Goal: Find specific page/section

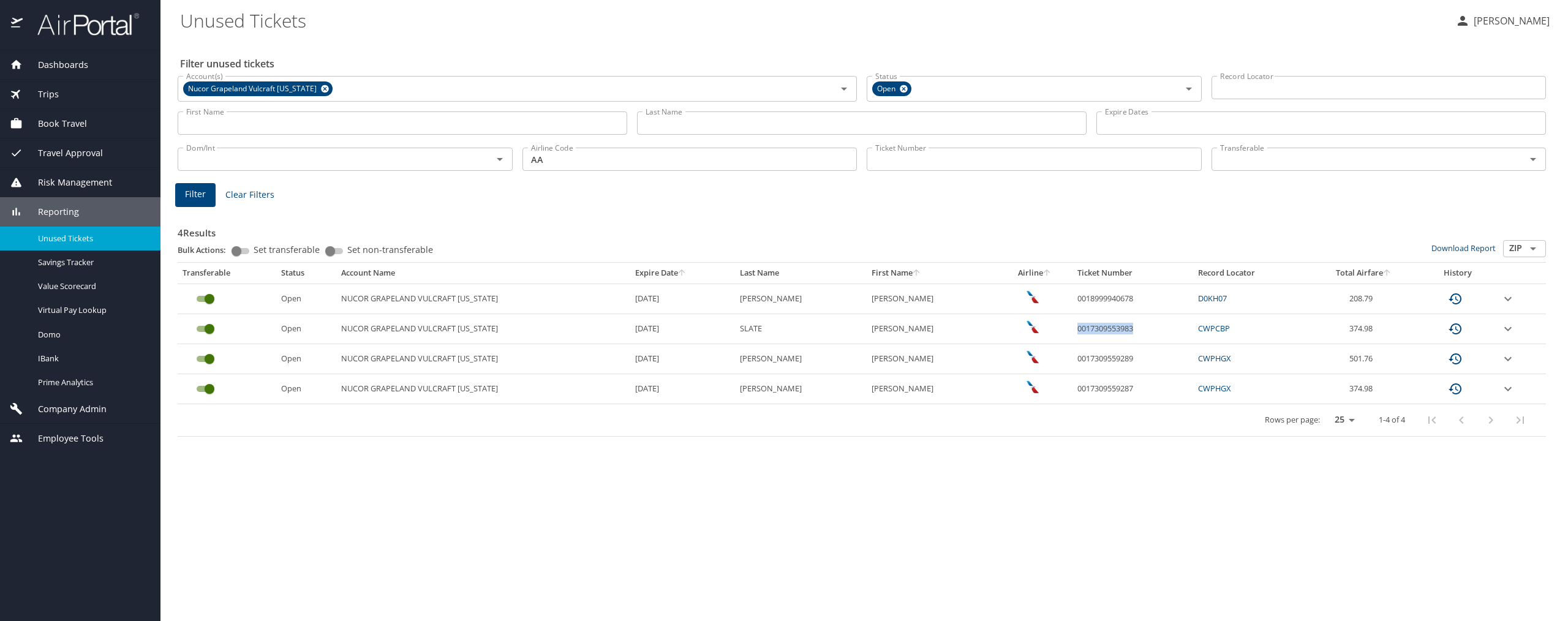
click at [73, 404] on span "Company Admin" at bounding box center [64, 408] width 84 height 13
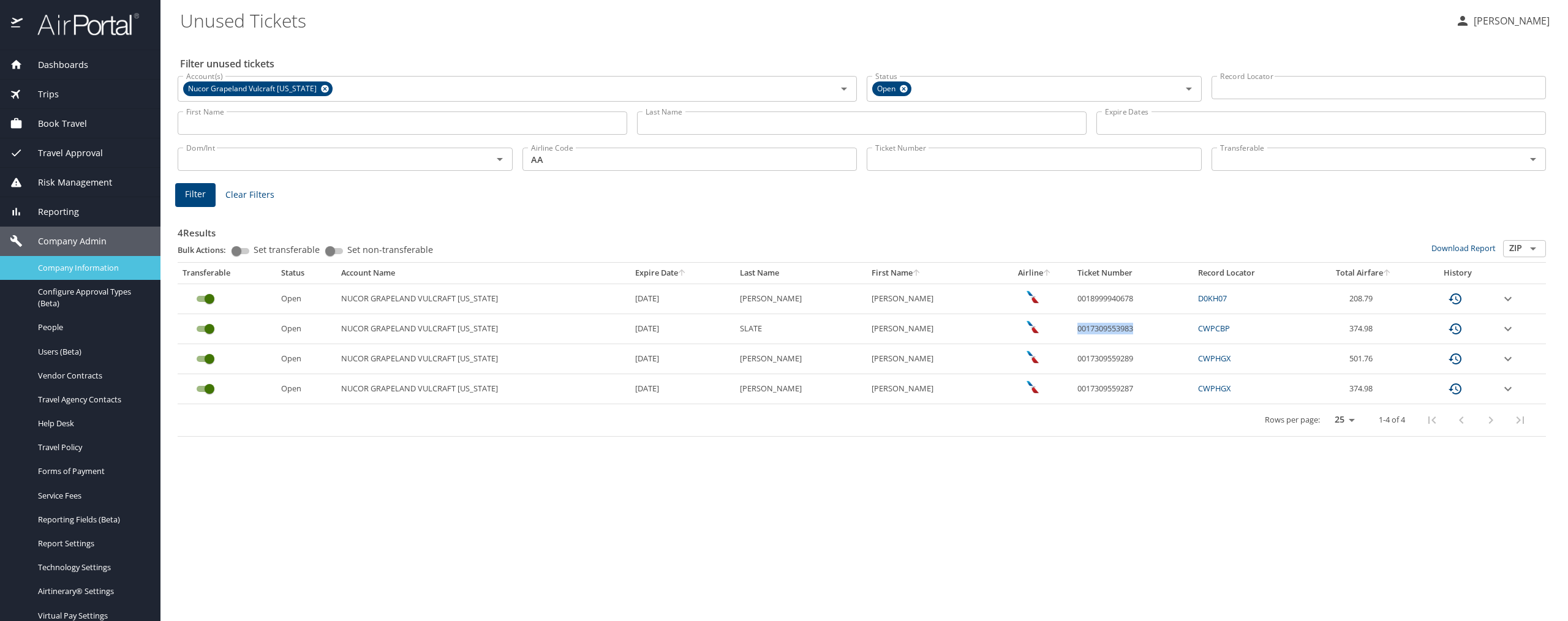
click at [72, 273] on span "Company Information" at bounding box center [92, 267] width 108 height 12
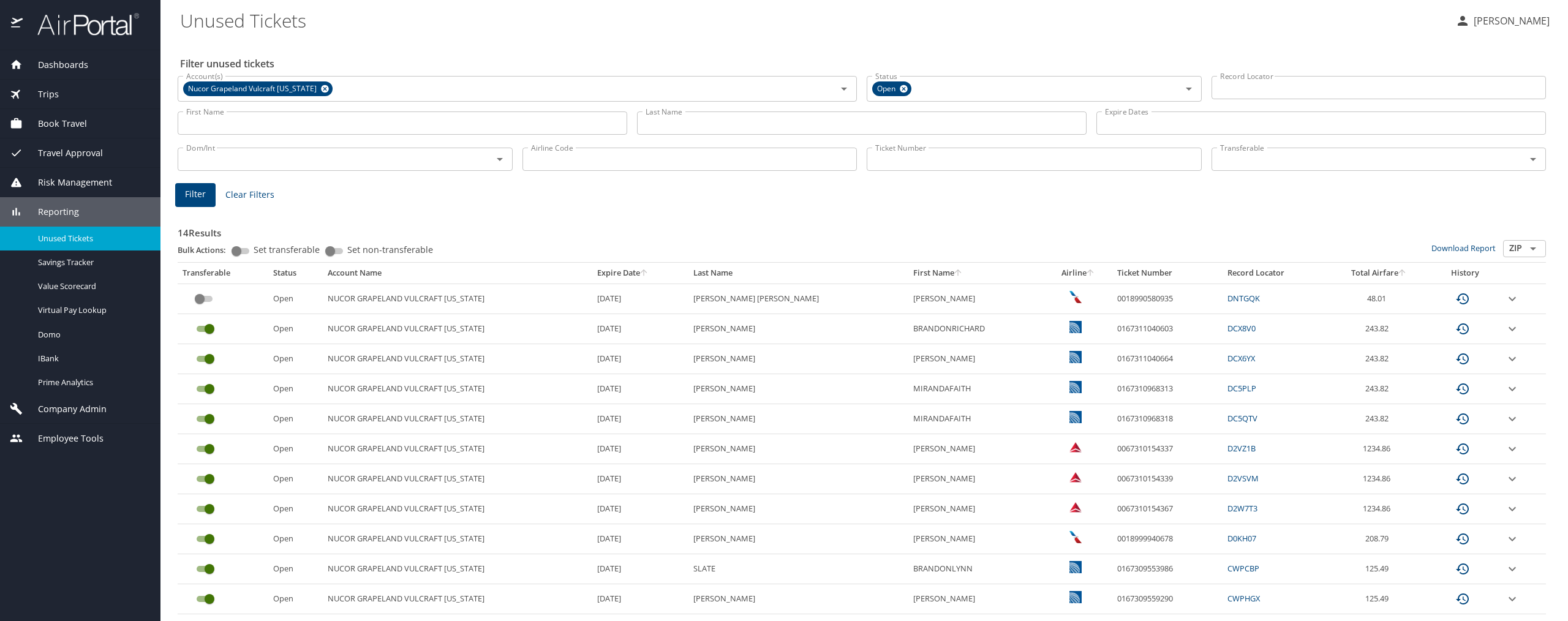
click at [68, 406] on span "Company Admin" at bounding box center [64, 408] width 84 height 13
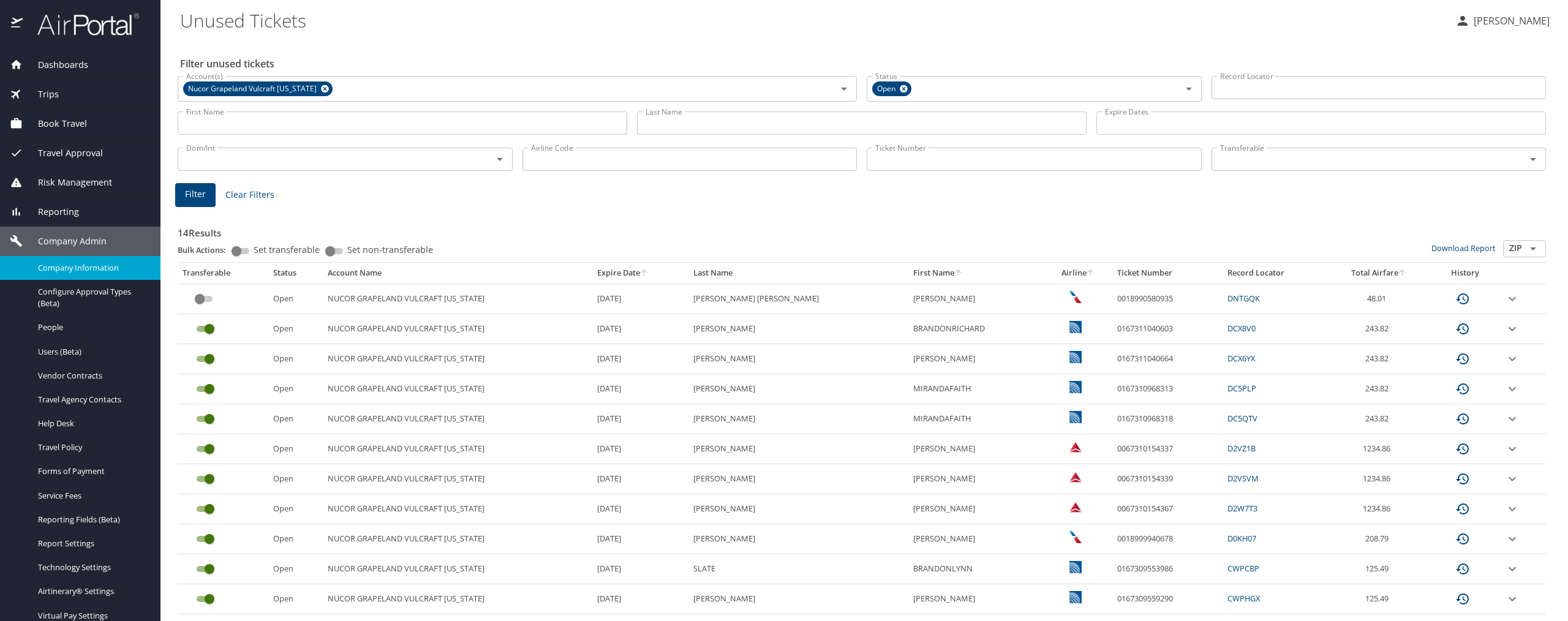
click at [101, 269] on span "Company Information" at bounding box center [92, 267] width 108 height 12
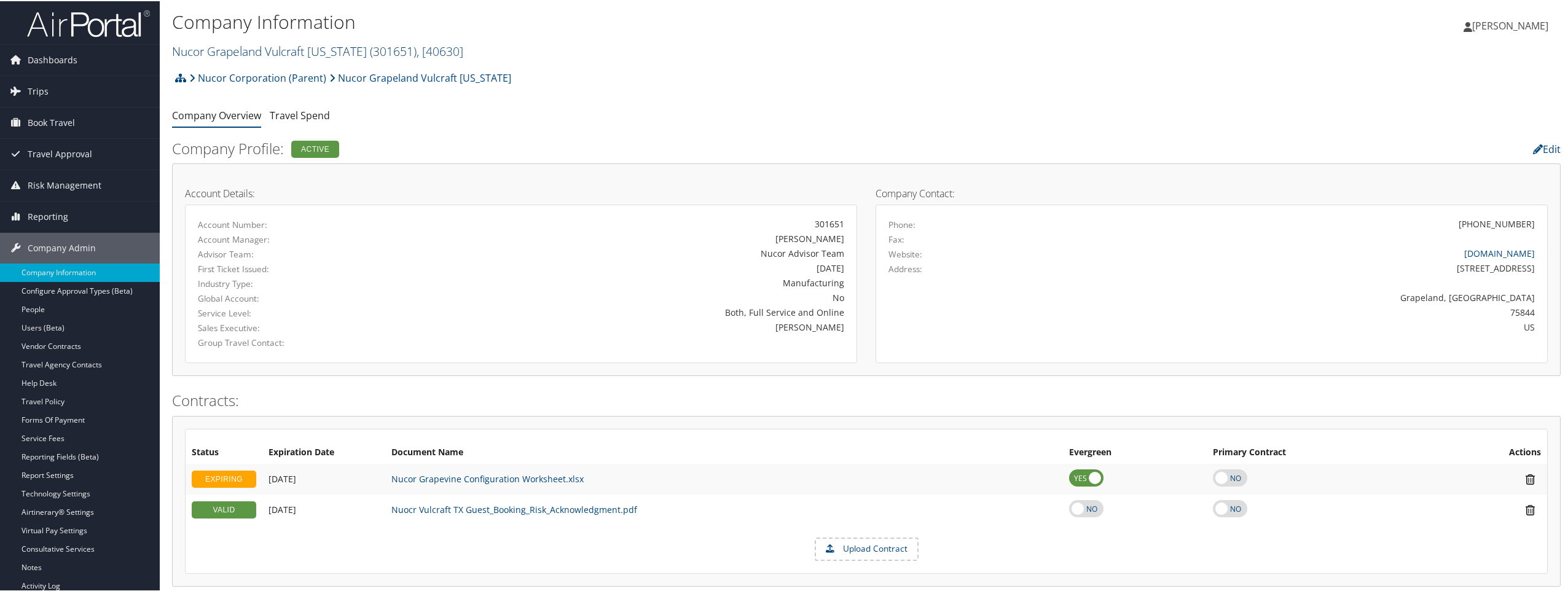
click at [393, 51] on span "( 301651 )" at bounding box center [394, 50] width 47 height 16
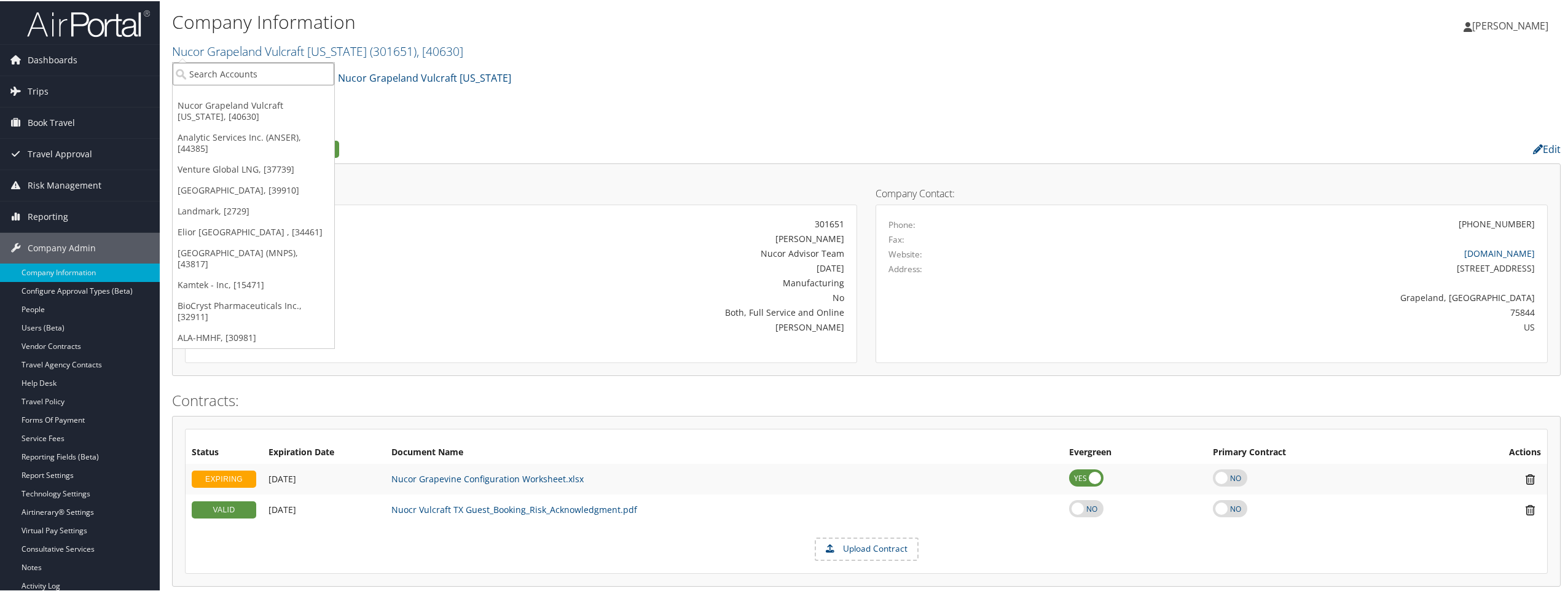
click at [249, 72] on input "search" at bounding box center [253, 72] width 161 height 23
type input "ducommun"
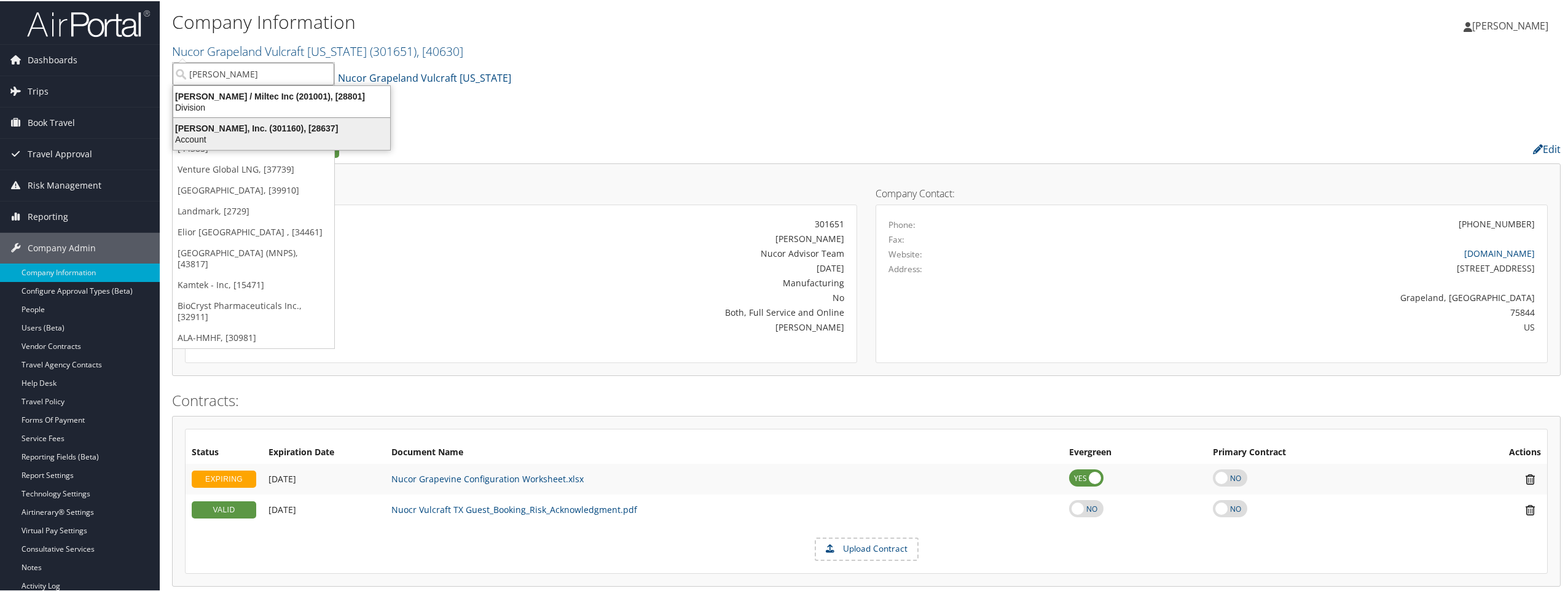
click at [231, 124] on div "Ducommun, Inc. (301160), [28637]" at bounding box center [281, 127] width 231 height 11
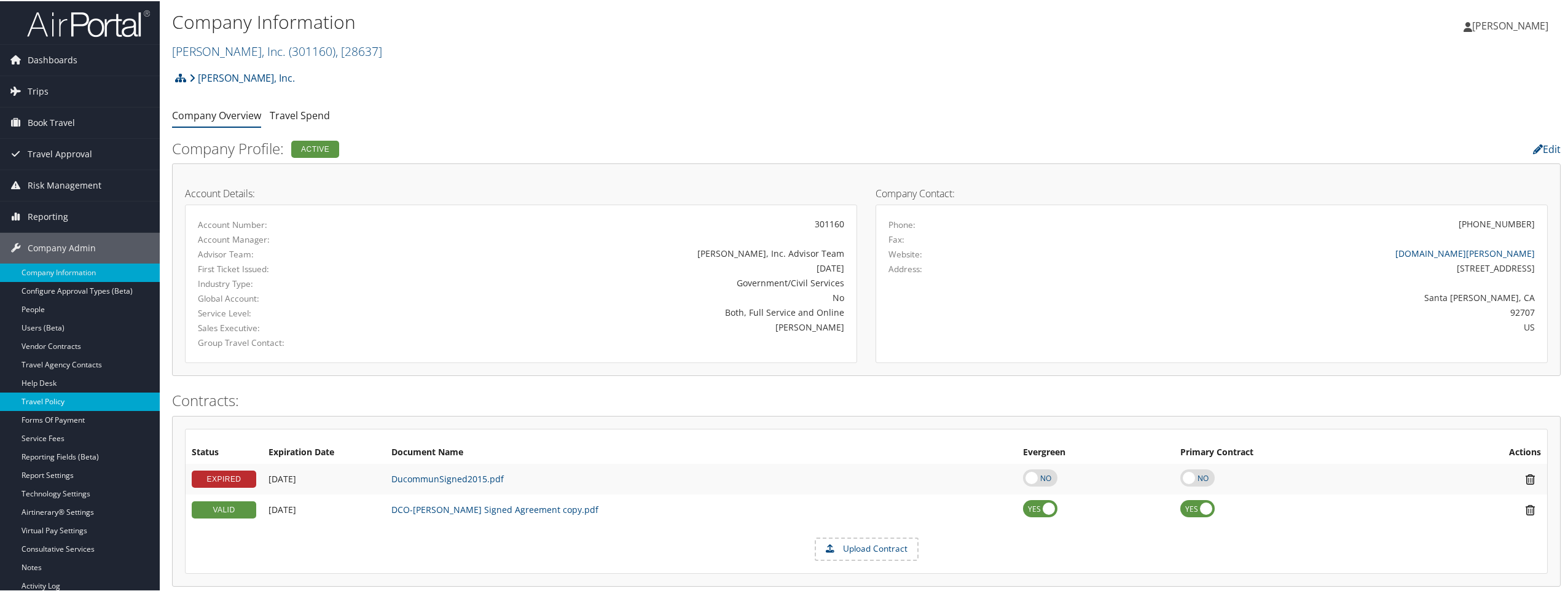
click at [50, 397] on link "Travel Policy" at bounding box center [79, 401] width 159 height 18
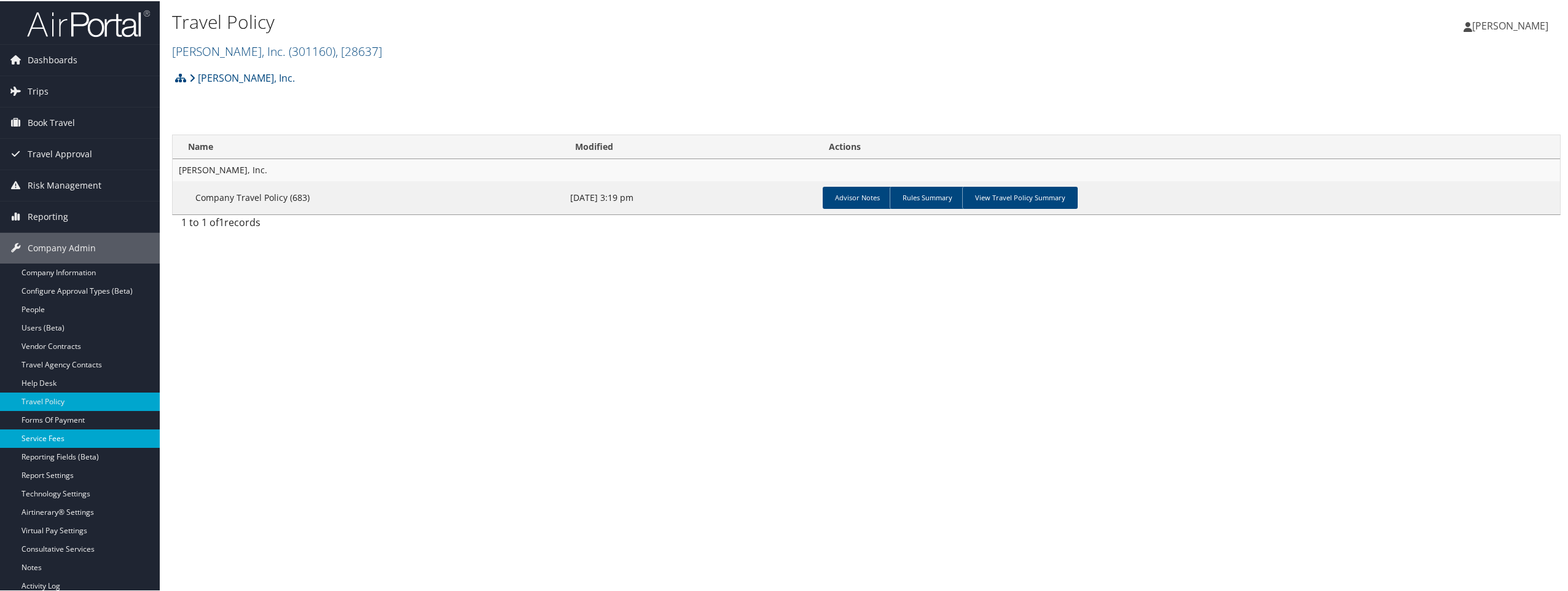
click at [68, 438] on link "Service Fees" at bounding box center [79, 437] width 159 height 18
